Goal: Communication & Community: Answer question/provide support

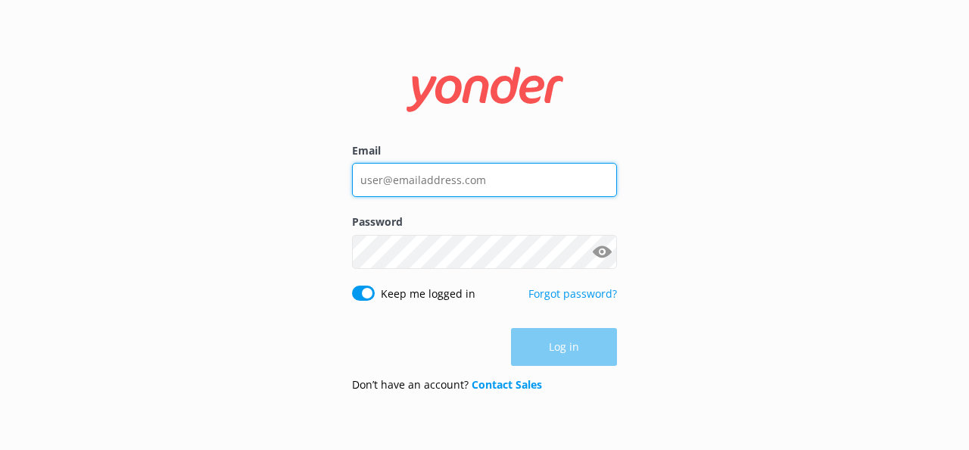
type input "[PERSON_NAME][EMAIL_ADDRESS][DOMAIN_NAME]"
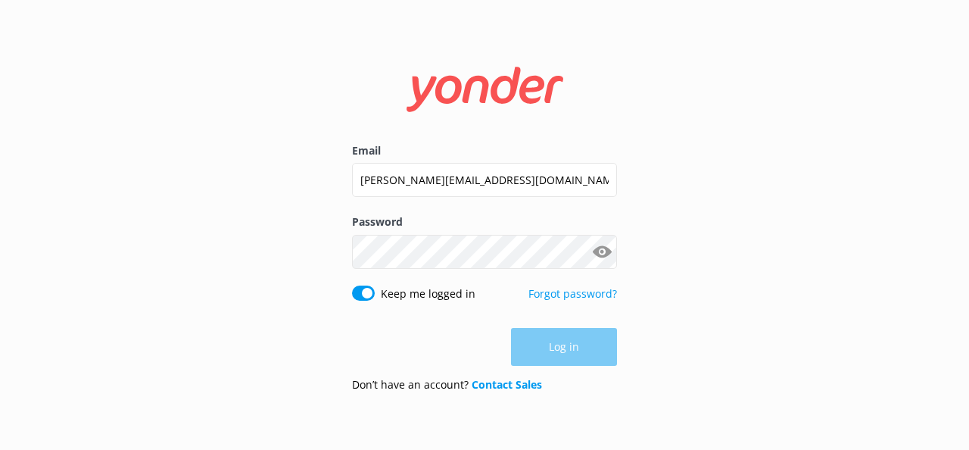
click at [597, 359] on div "Log in" at bounding box center [484, 347] width 265 height 38
click at [590, 345] on button "Log in" at bounding box center [564, 348] width 106 height 38
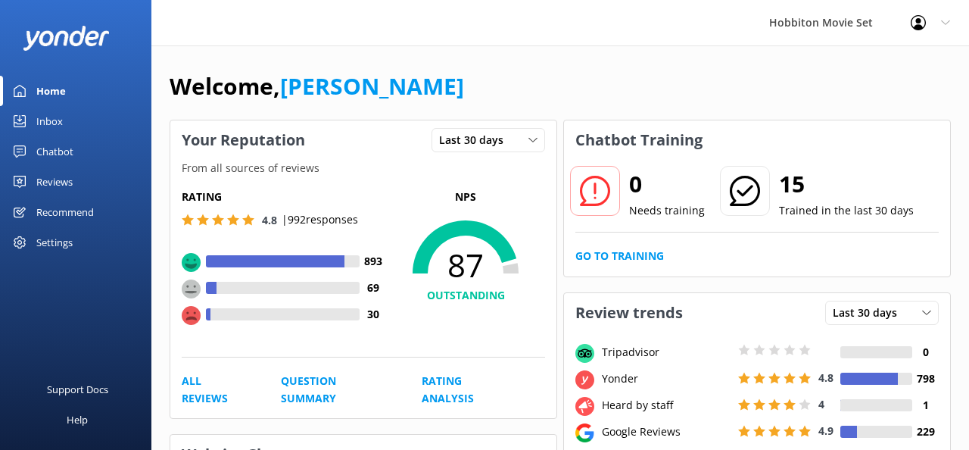
click at [50, 156] on div "Chatbot" at bounding box center [54, 151] width 37 height 30
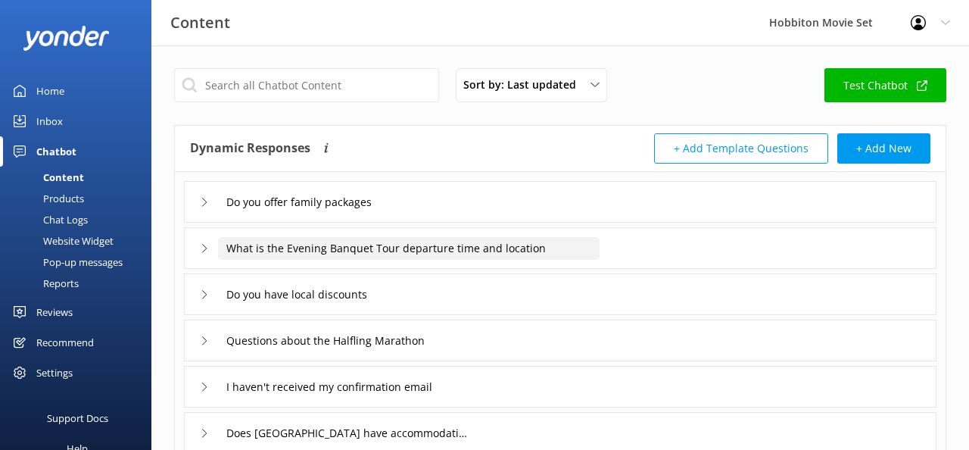
click at [220, 246] on input "What is the Evening Banquet Tour departure time and location" at bounding box center [409, 248] width 382 height 23
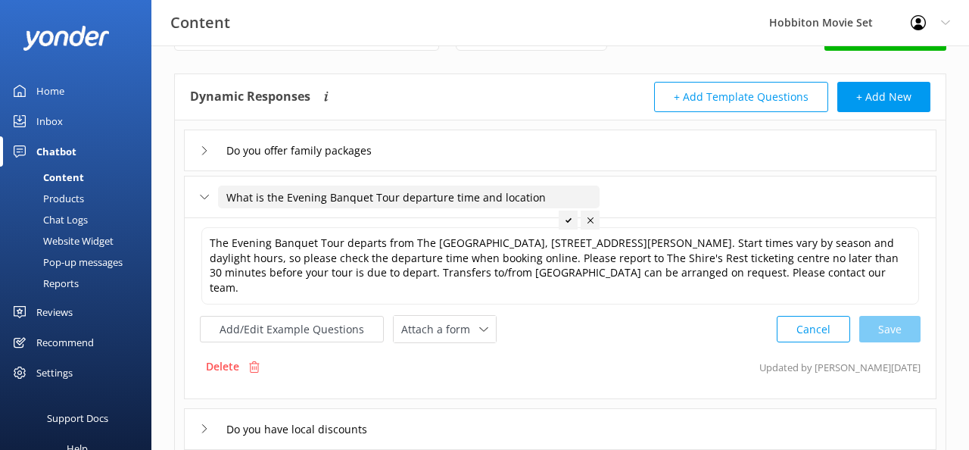
scroll to position [75, 0]
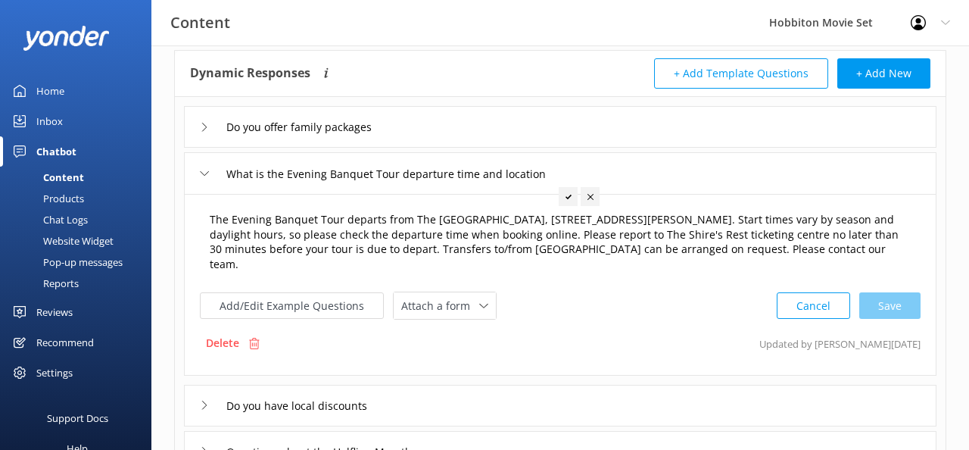
click at [659, 254] on textarea "The Evening Banquet Tour departs from The [GEOGRAPHIC_DATA], [STREET_ADDRESS][P…" at bounding box center [560, 242] width 718 height 77
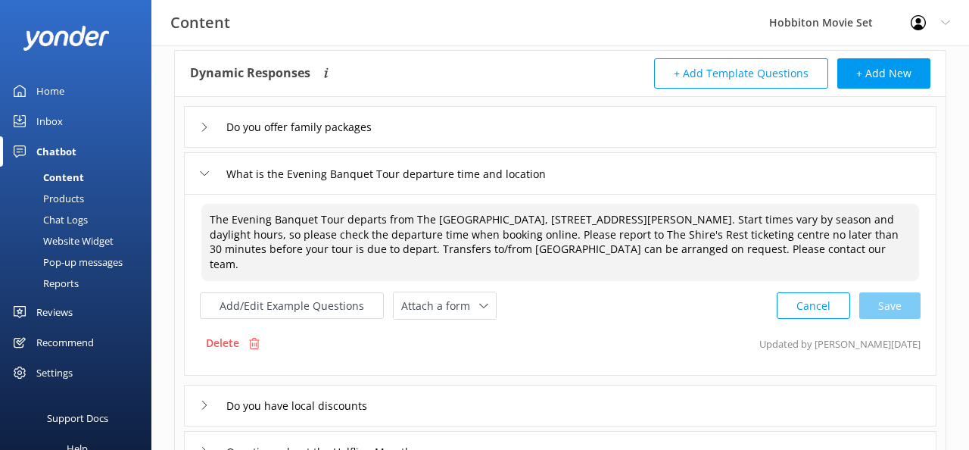
click at [576, 329] on div "Delete Updated by [PERSON_NAME] [DATE]" at bounding box center [560, 343] width 721 height 29
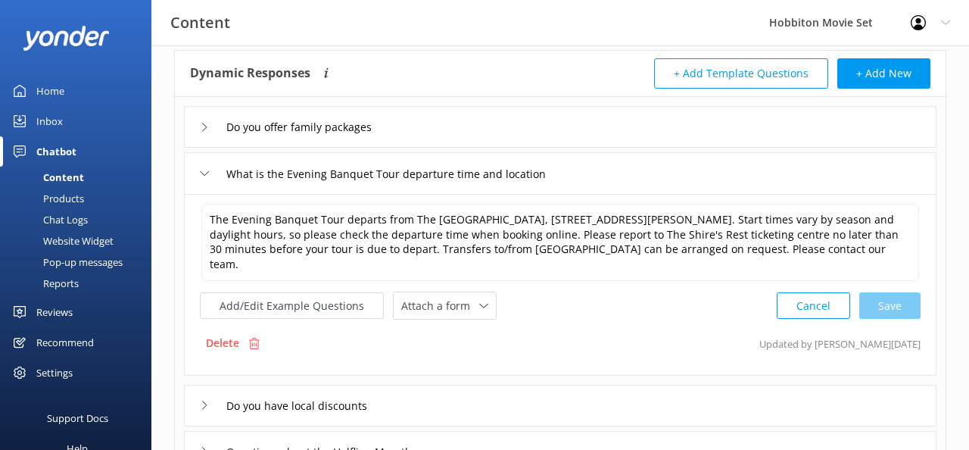
click at [198, 170] on div "What is the Evening Banquet Tour departure time and location" at bounding box center [560, 173] width 753 height 42
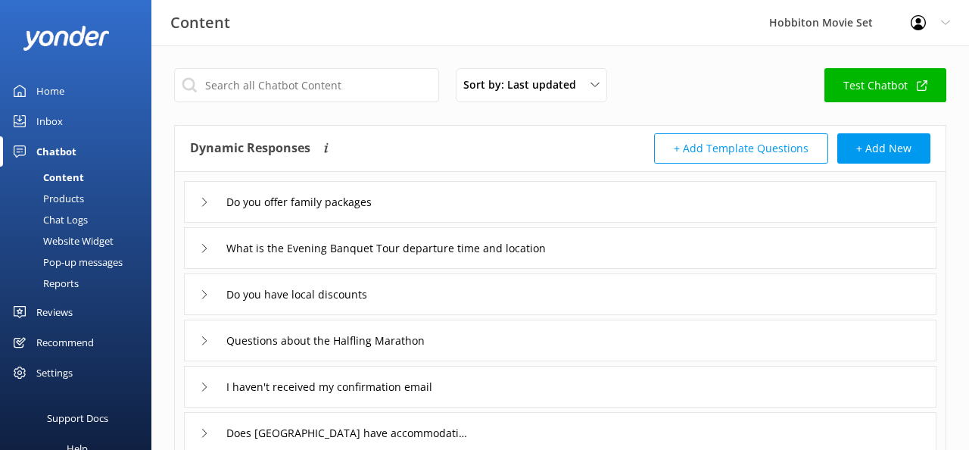
click at [68, 220] on div "Chat Logs" at bounding box center [48, 219] width 79 height 21
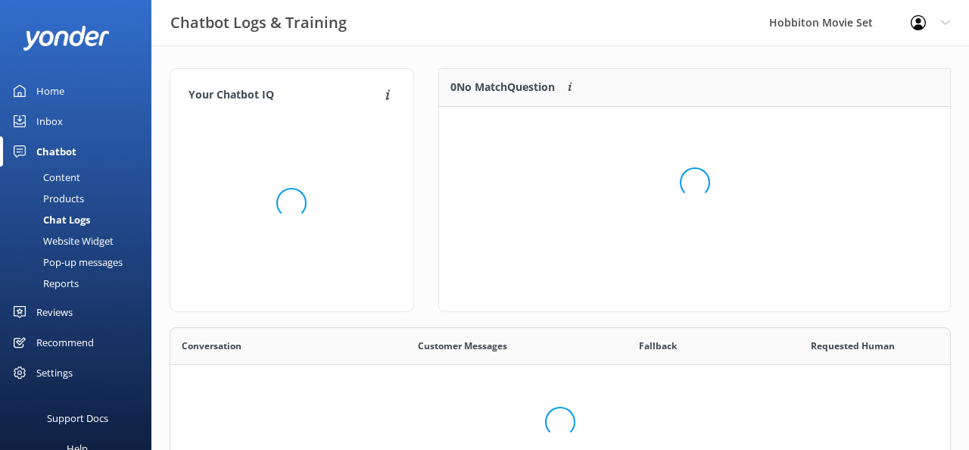
scroll to position [531, 780]
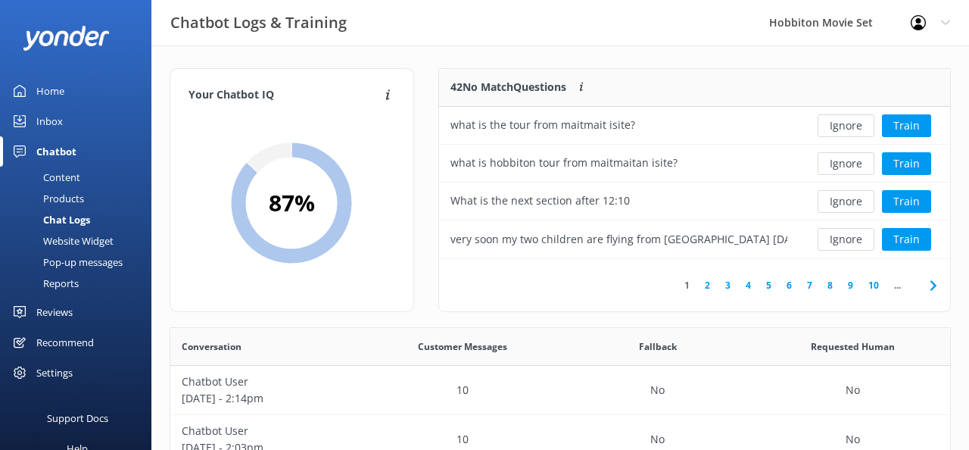
click at [76, 265] on div "Pop-up messages" at bounding box center [66, 261] width 114 height 21
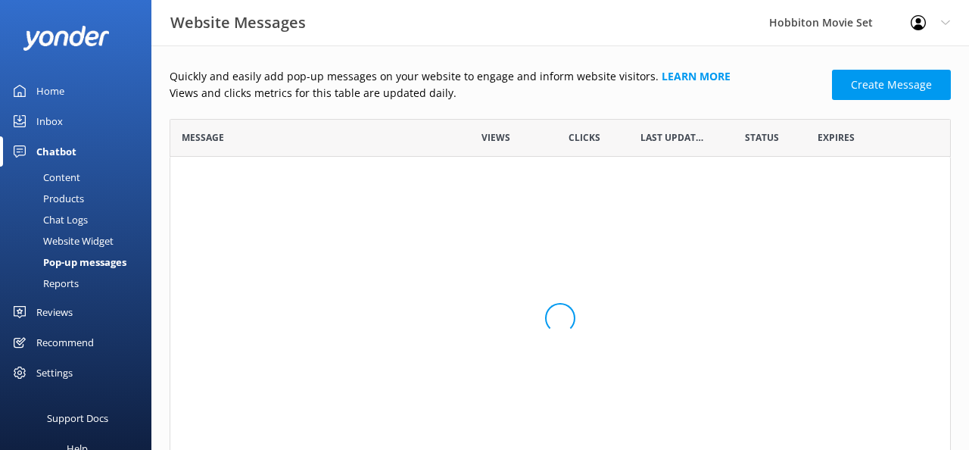
scroll to position [1, 1]
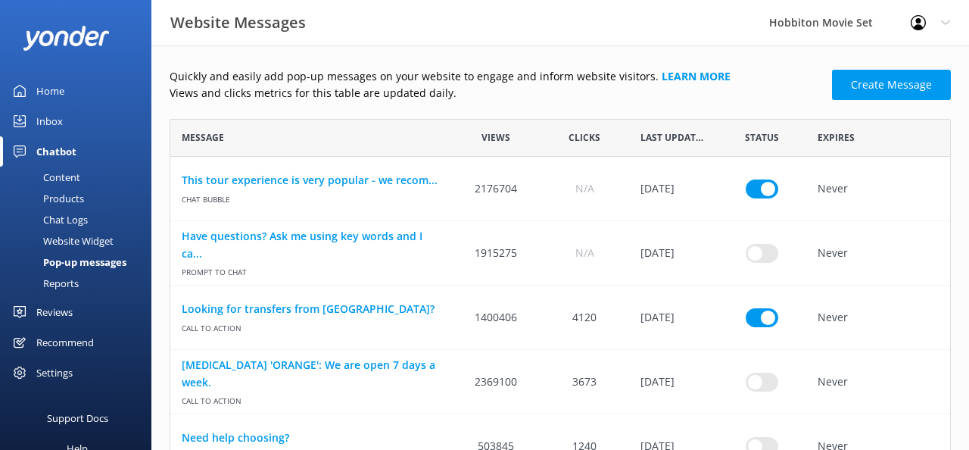
click at [40, 155] on div "Chatbot" at bounding box center [56, 151] width 40 height 30
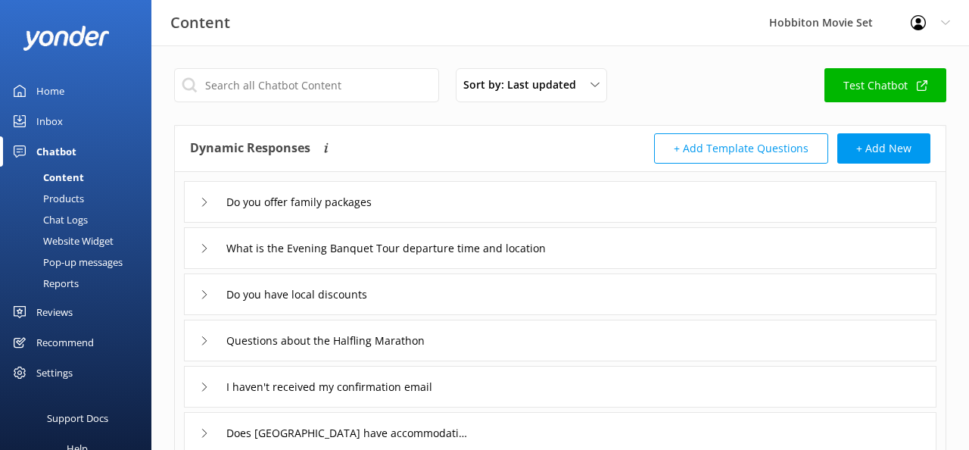
click at [61, 279] on div "Reports" at bounding box center [44, 283] width 70 height 21
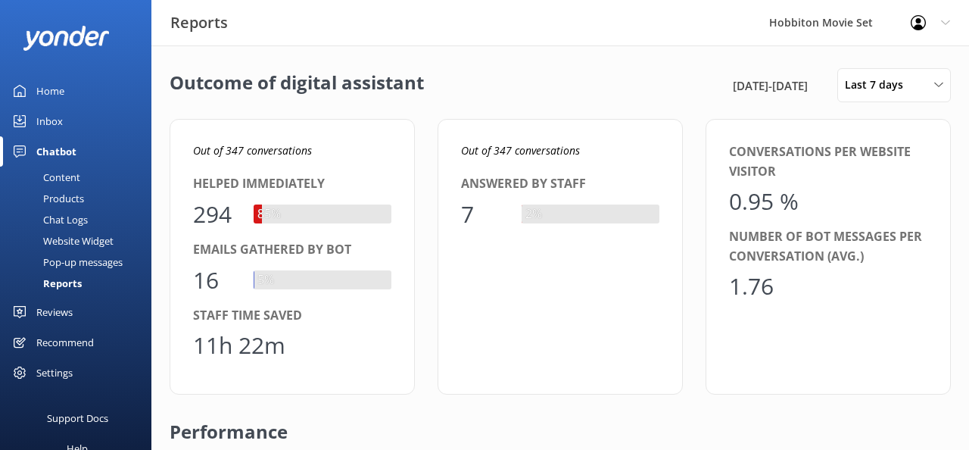
scroll to position [152, 734]
click at [59, 217] on div "Chat Logs" at bounding box center [48, 219] width 79 height 21
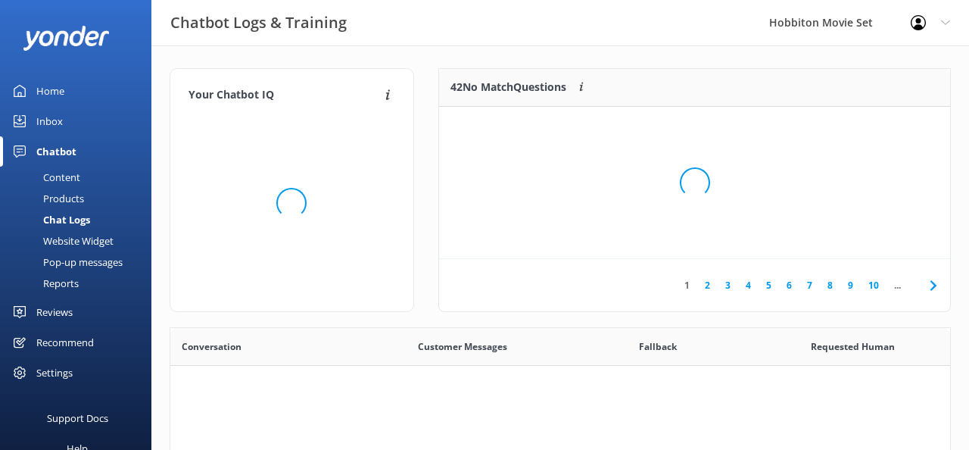
scroll to position [531, 780]
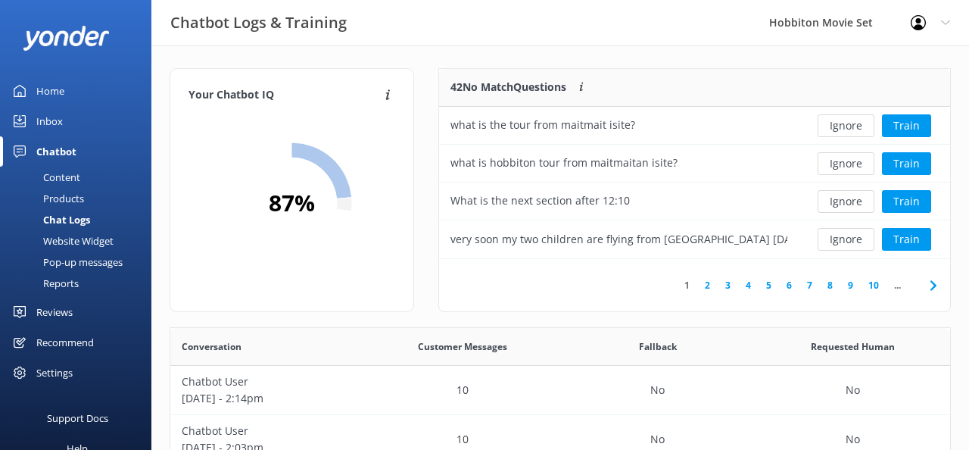
click at [39, 121] on div "Inbox" at bounding box center [49, 121] width 27 height 30
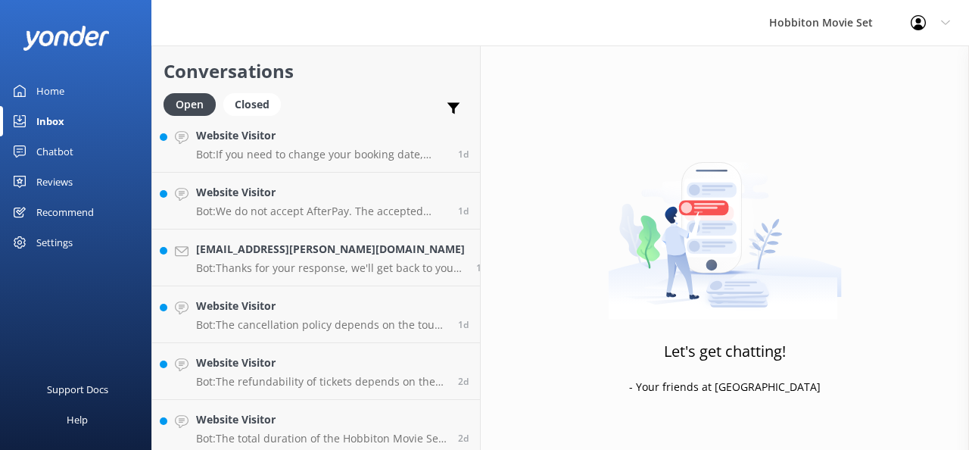
scroll to position [5184, 0]
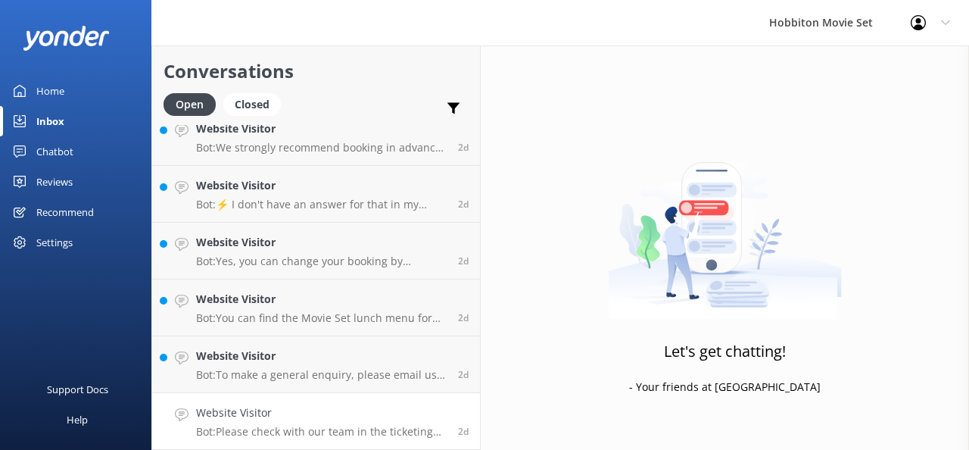
click at [232, 407] on h4 "Website Visitor" at bounding box center [321, 412] width 251 height 17
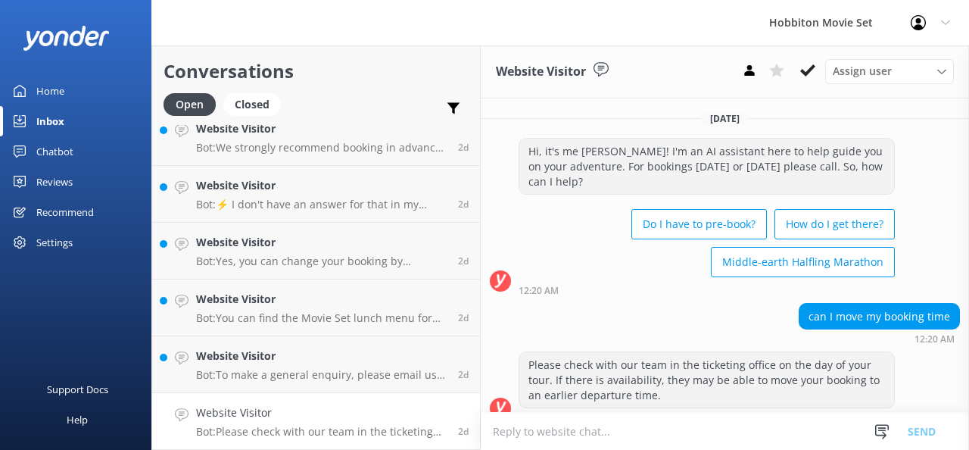
scroll to position [2, 0]
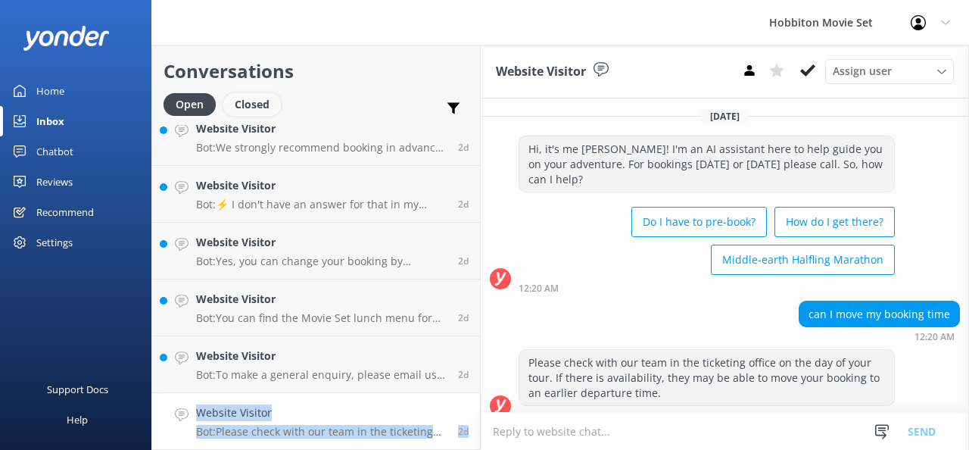
click at [258, 105] on div "Closed" at bounding box center [252, 104] width 58 height 23
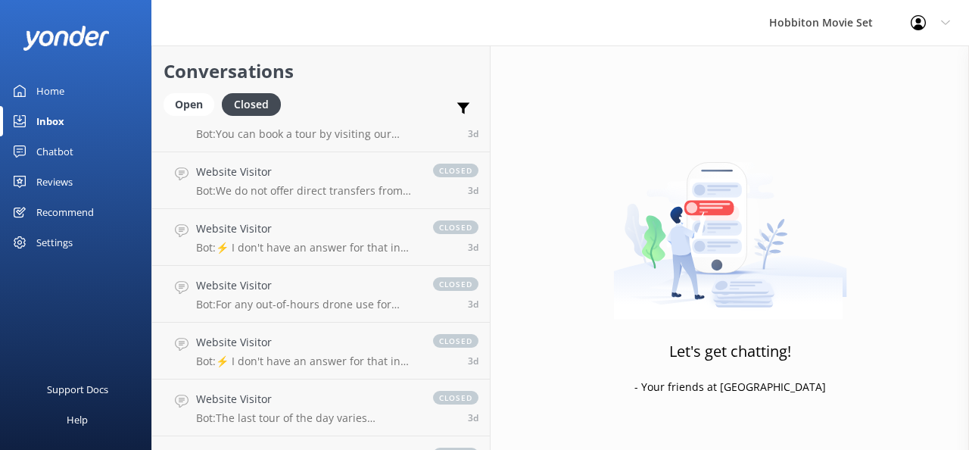
scroll to position [5260, 0]
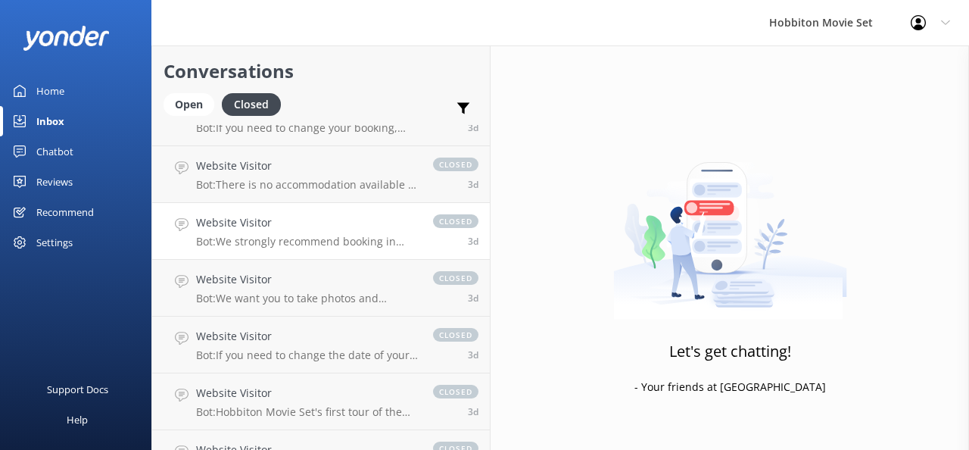
click at [272, 239] on p "Bot: We strongly recommend booking in advance as our tours are known to sell ou…" at bounding box center [307, 242] width 222 height 14
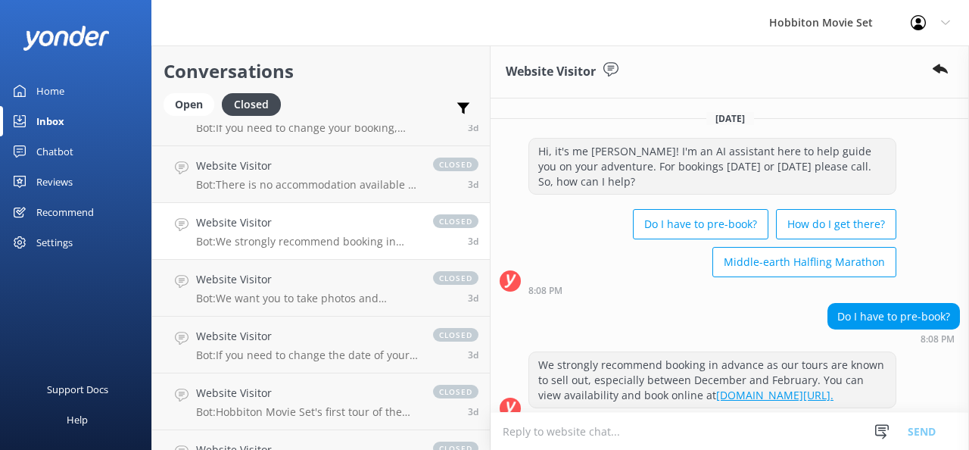
scroll to position [75, 0]
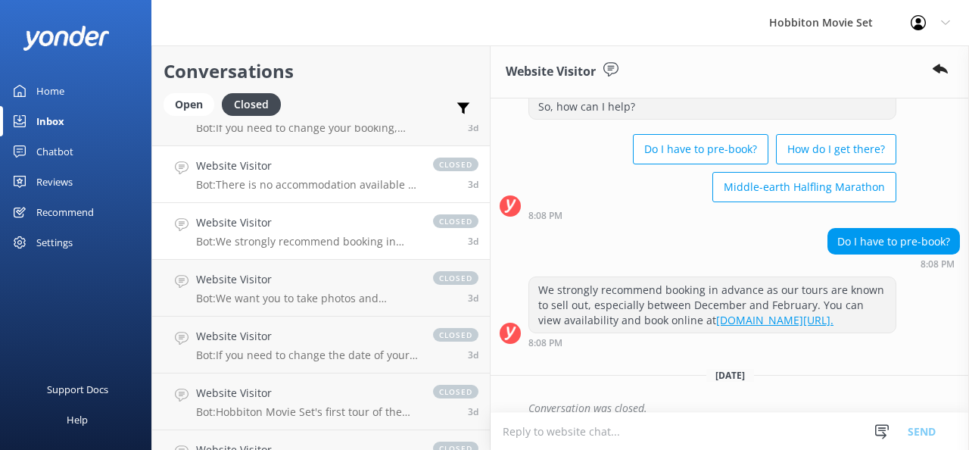
click at [323, 182] on p "Bot: There is no accommodation available at [GEOGRAPHIC_DATA] Movie Set, and ov…" at bounding box center [307, 185] width 222 height 14
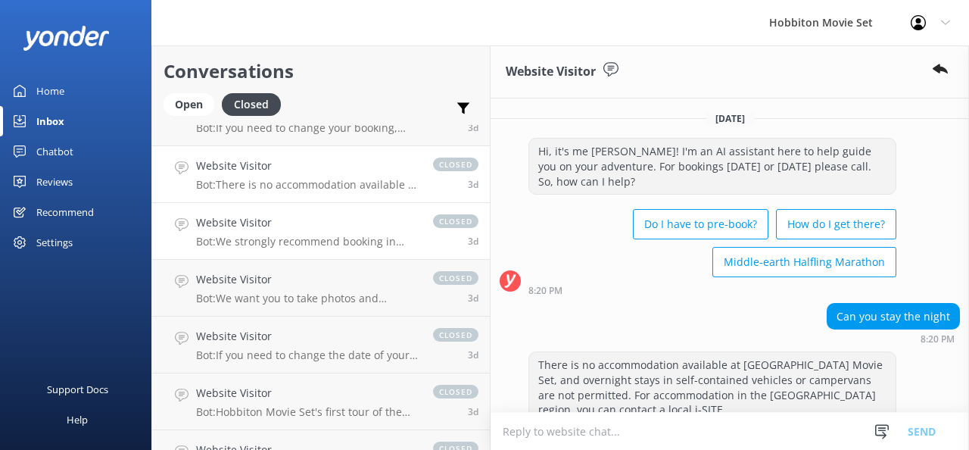
scroll to position [75, 0]
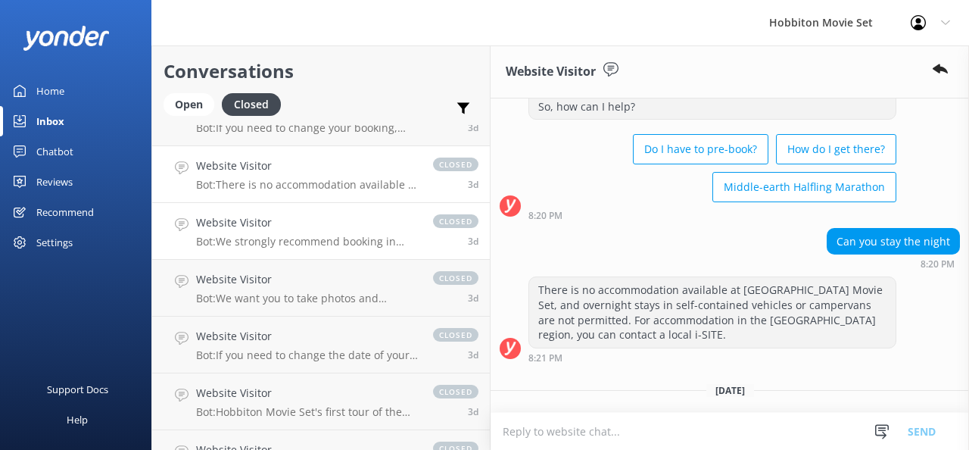
click at [291, 248] on link "Website Visitor Bot: We strongly recommend booking in advance as our tours are …" at bounding box center [321, 231] width 338 height 57
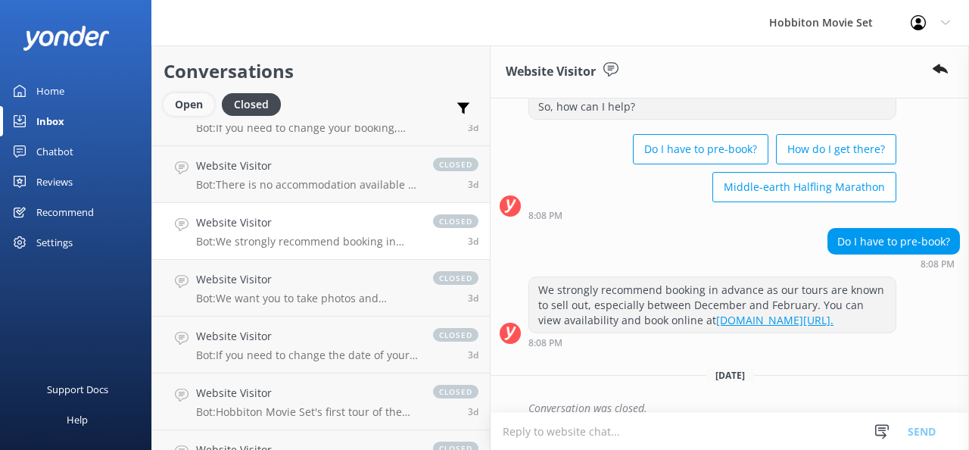
click at [192, 112] on div "Open" at bounding box center [189, 104] width 51 height 23
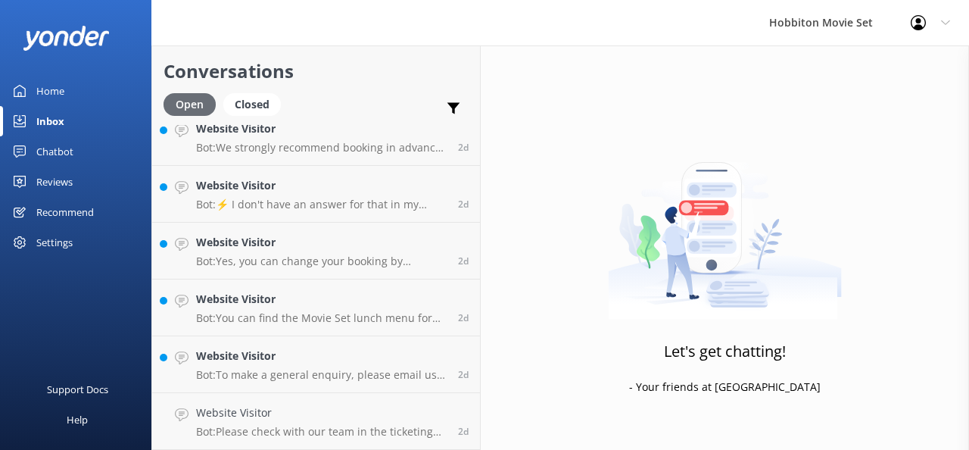
scroll to position [5184, 0]
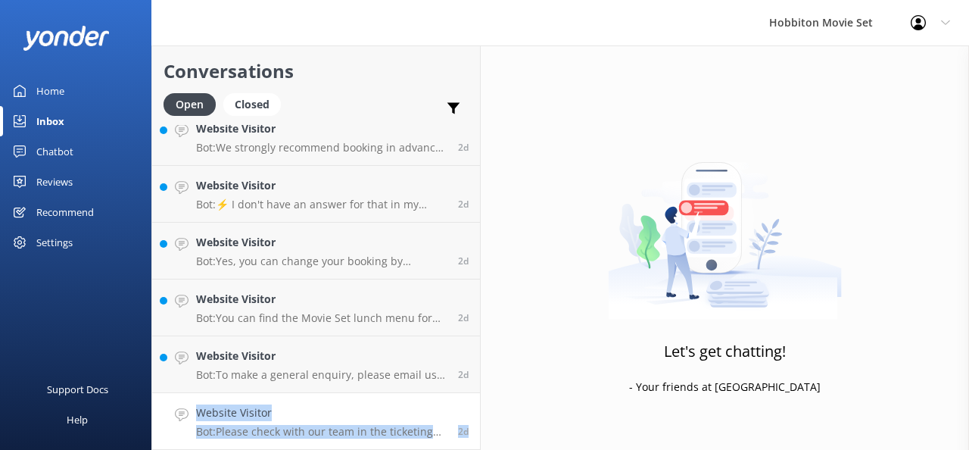
click at [297, 419] on h4 "Website Visitor" at bounding box center [321, 412] width 251 height 17
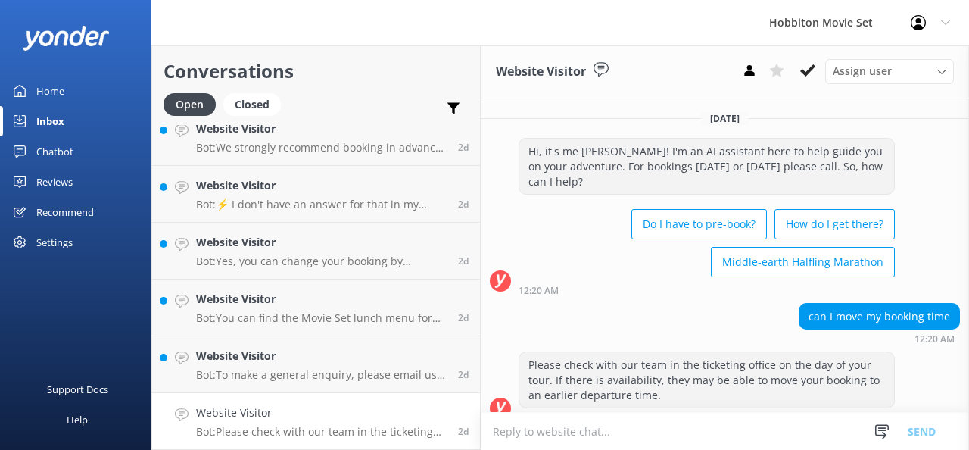
scroll to position [2, 0]
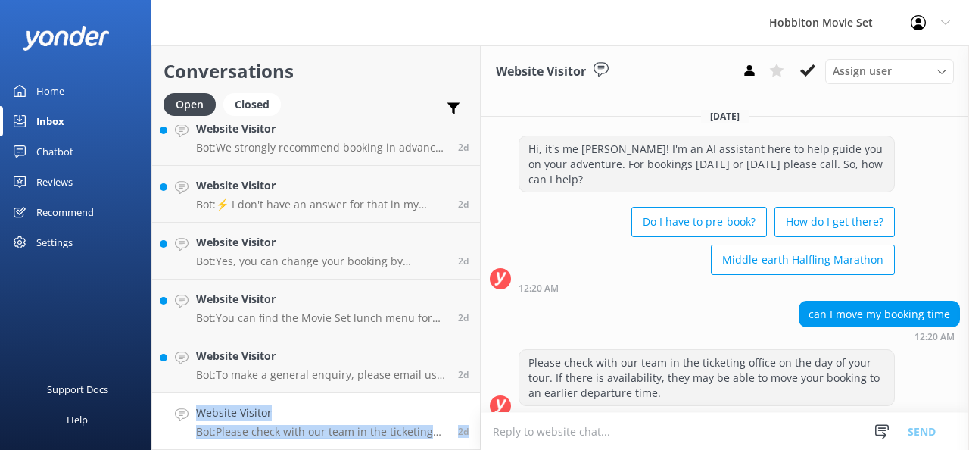
click at [392, 401] on link "Website Visitor Bot: Please check with our team in the ticketing office on the …" at bounding box center [316, 421] width 328 height 57
click at [284, 401] on link "Website Visitor Bot: Please check with our team in the ticketing office on the …" at bounding box center [316, 421] width 328 height 57
click at [304, 345] on link "Website Visitor Bot: To make a general enquiry, please email us at [EMAIL_ADDRE…" at bounding box center [316, 364] width 328 height 57
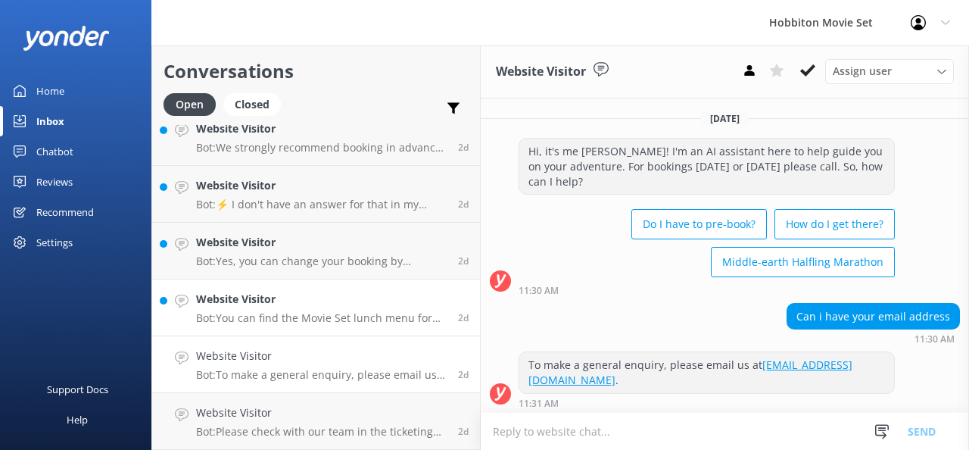
click at [302, 295] on h4 "Website Visitor" at bounding box center [321, 299] width 251 height 17
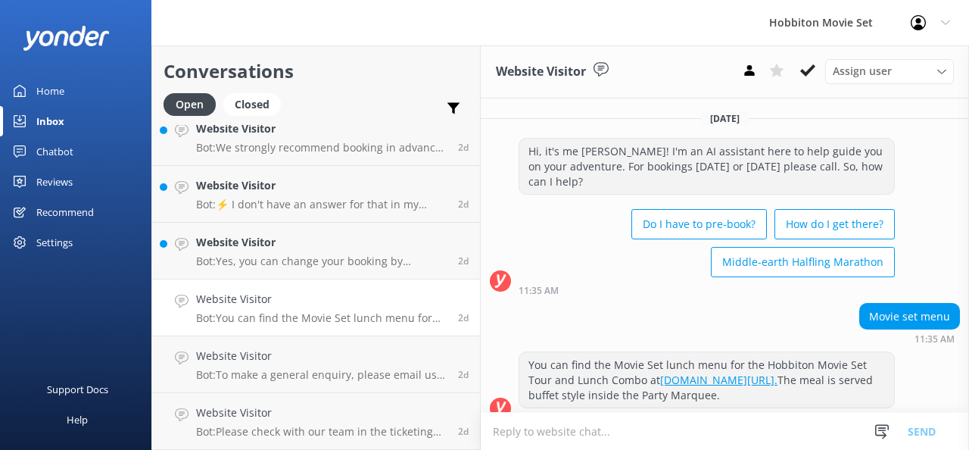
scroll to position [2, 0]
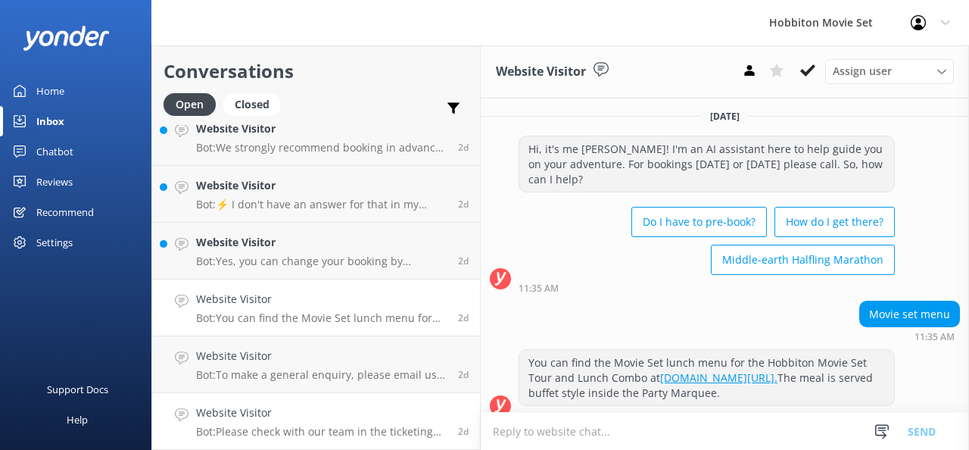
click at [371, 420] on h4 "Website Visitor" at bounding box center [321, 412] width 251 height 17
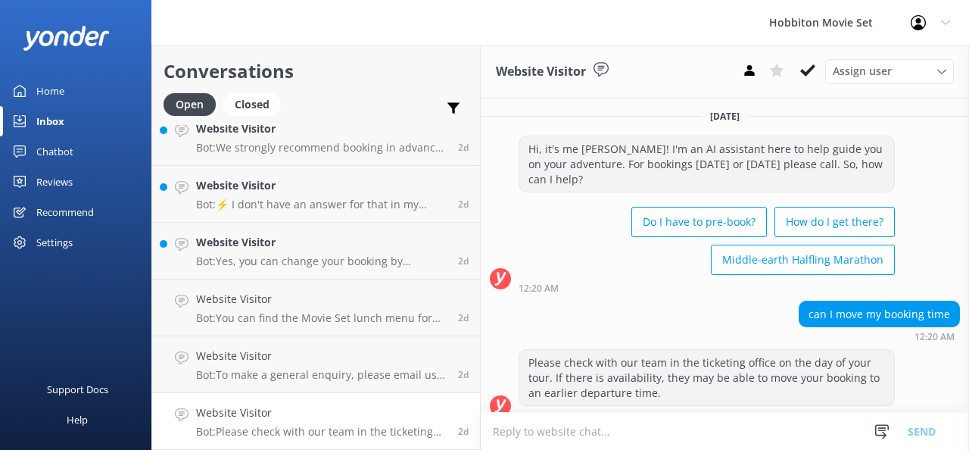
click at [949, 23] on icon at bounding box center [945, 22] width 9 height 9
click at [930, 191] on div "Hi, it's me [PERSON_NAME]! I'm an AI assistant here to help guide you on your a…" at bounding box center [725, 214] width 488 height 157
click at [944, 198] on div "Hi, it's me [PERSON_NAME]! I'm an AI assistant here to help guide you on your a…" at bounding box center [725, 214] width 488 height 157
click at [946, 26] on icon at bounding box center [945, 22] width 9 height 9
